Goal: Information Seeking & Learning: Learn about a topic

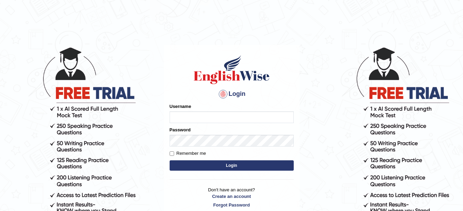
type input "filiikuna"
click at [215, 168] on button "Login" at bounding box center [232, 165] width 124 height 10
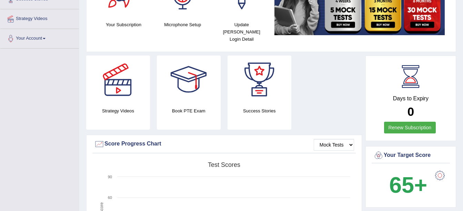
scroll to position [128, 0]
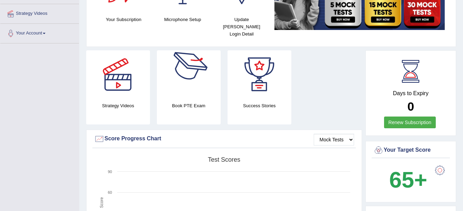
click at [194, 80] on div at bounding box center [188, 74] width 48 height 48
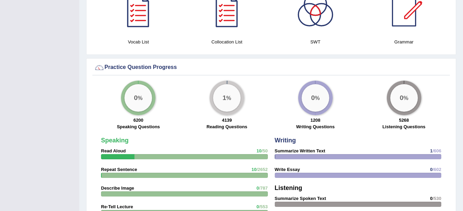
scroll to position [490, 0]
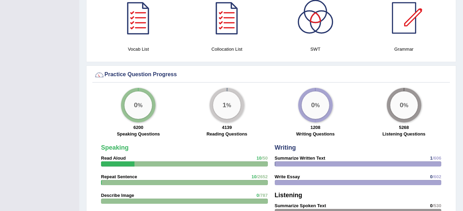
drag, startPoint x: 457, startPoint y: 126, endPoint x: 452, endPoint y: 85, distance: 40.9
click at [452, 85] on div "× Successful entry in the system Have a pleasant time! Please login from Deskto…" at bounding box center [270, 16] width 383 height 1012
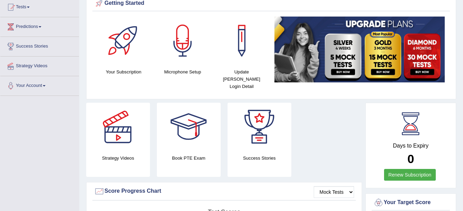
scroll to position [0, 0]
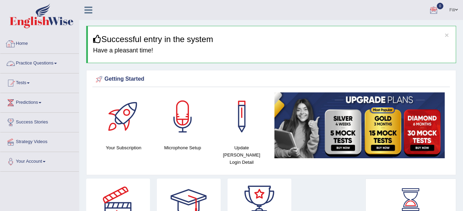
click at [39, 65] on link "Practice Questions" at bounding box center [39, 62] width 79 height 17
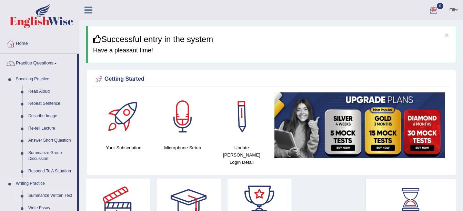
click at [57, 196] on link "Summarize Written Text" at bounding box center [51, 196] width 52 height 12
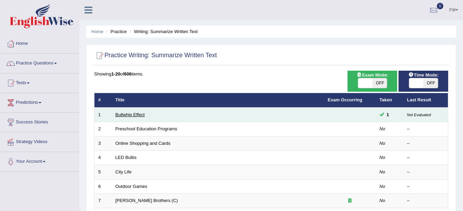
click at [133, 116] on link "Bullwhip Effect" at bounding box center [129, 114] width 29 height 5
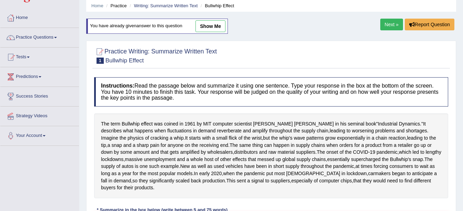
scroll to position [27, 0]
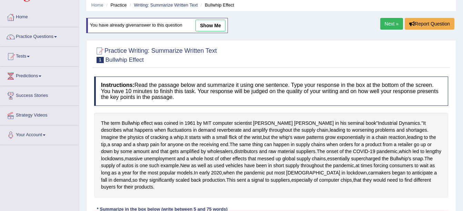
click at [387, 18] on link "Next »" at bounding box center [391, 24] width 23 height 12
